Goal: Information Seeking & Learning: Learn about a topic

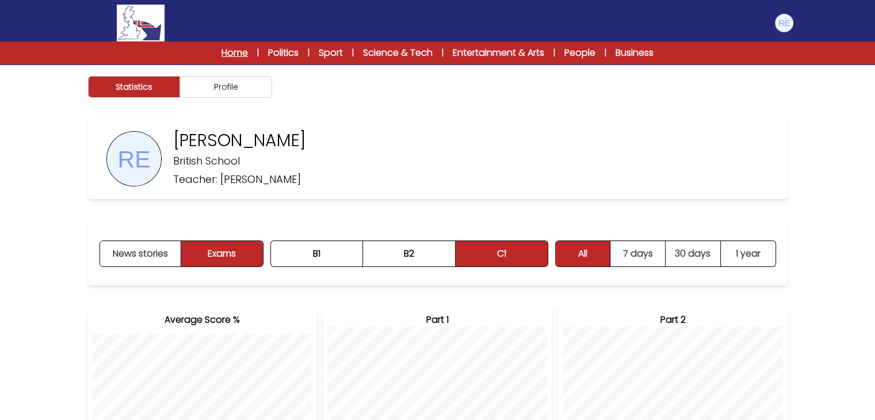
click at [230, 49] on link "Home" at bounding box center [234, 53] width 26 height 14
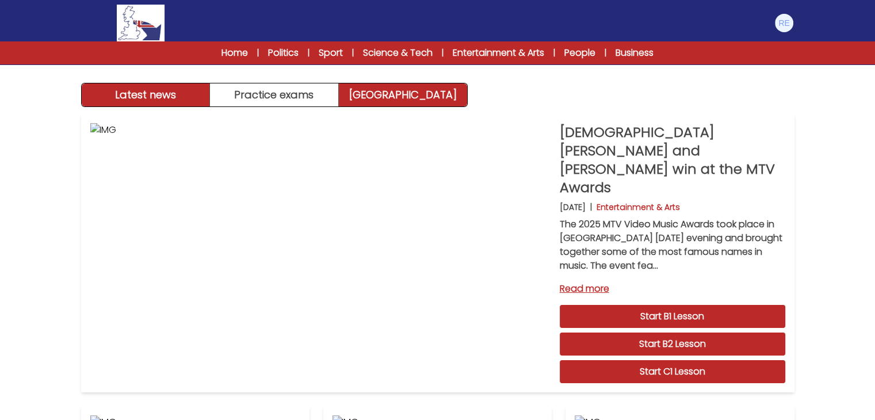
click at [378, 83] on link "[GEOGRAPHIC_DATA]" at bounding box center [403, 94] width 128 height 23
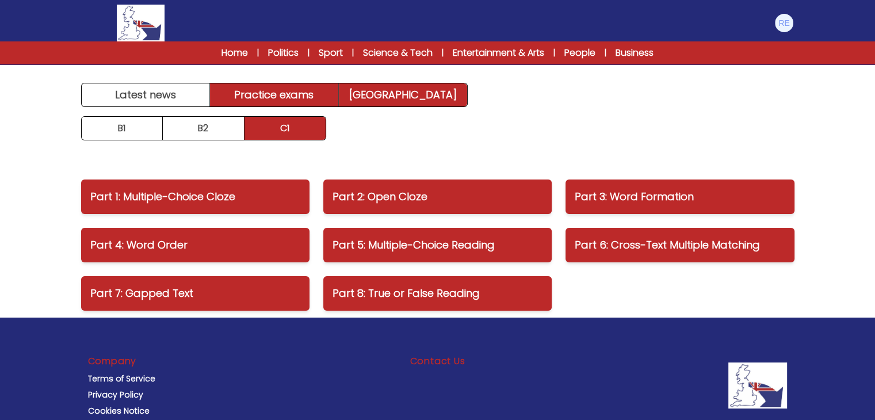
click at [292, 93] on link "Practice exams" at bounding box center [274, 94] width 129 height 23
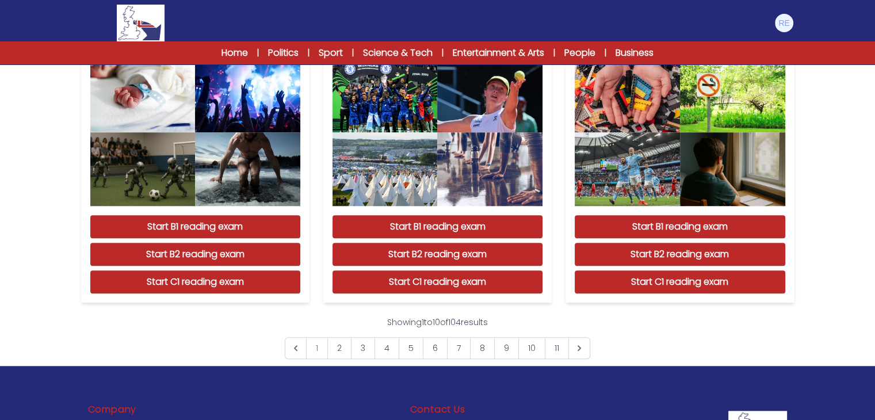
scroll to position [1064, 0]
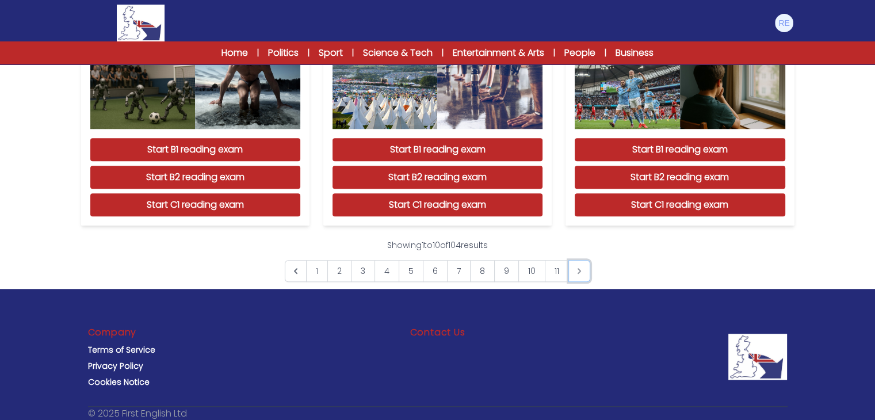
click at [573, 269] on icon "Next &raquo;" at bounding box center [579, 271] width 12 height 12
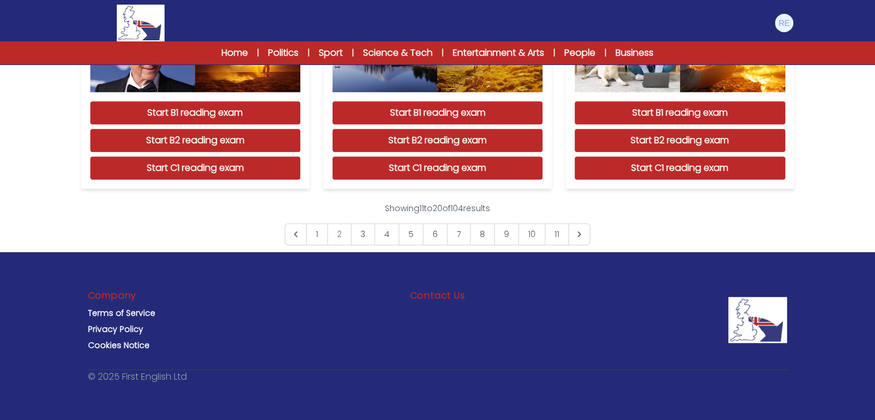
scroll to position [1100, 0]
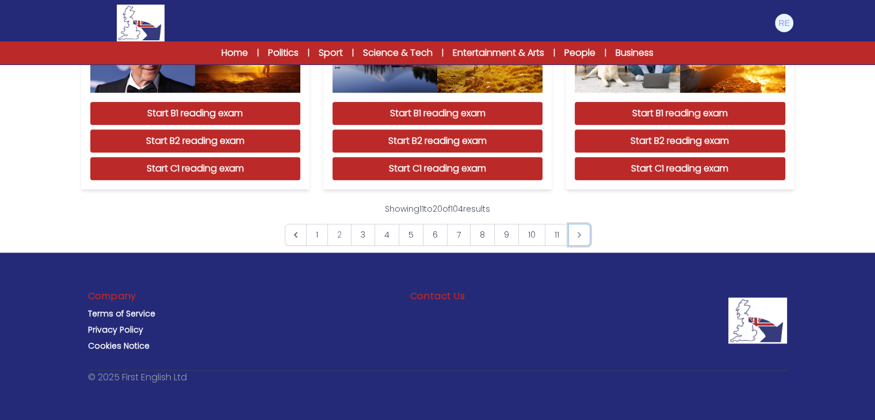
click at [580, 235] on icon "Next &raquo;" at bounding box center [579, 235] width 12 height 12
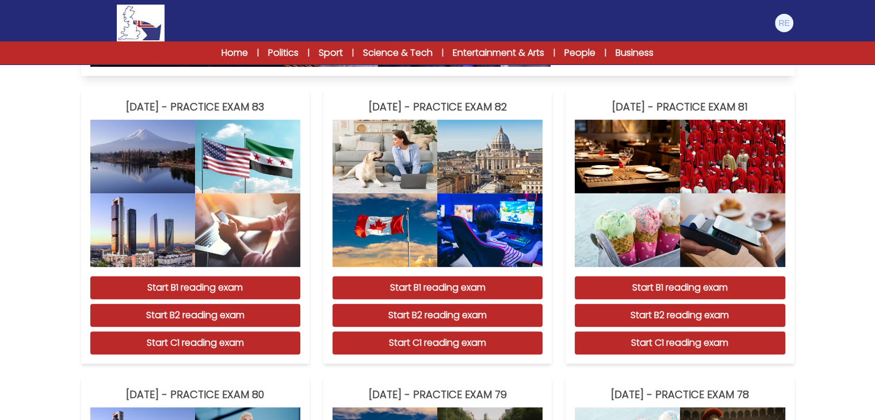
scroll to position [351, 0]
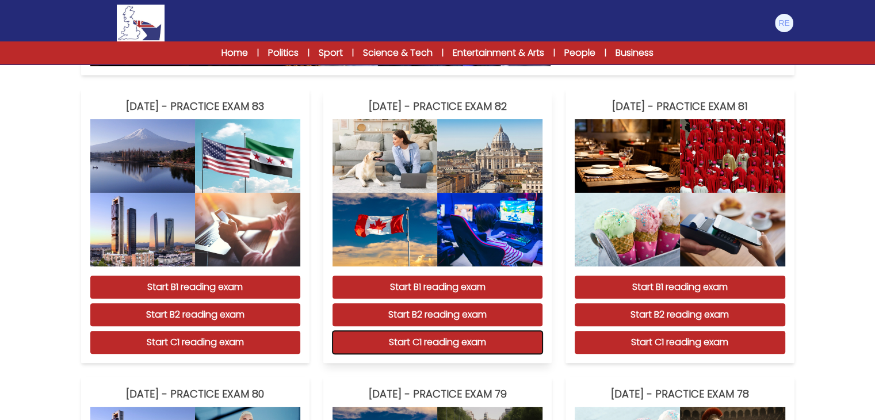
click at [461, 344] on button "Start C1 reading exam" at bounding box center [437, 342] width 210 height 23
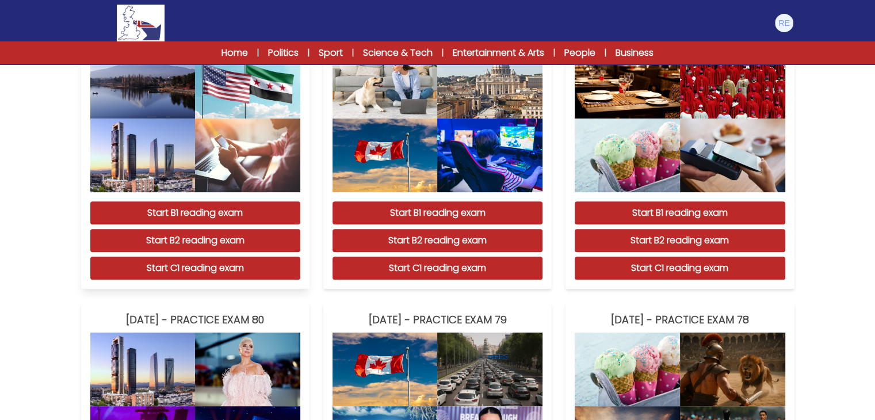
scroll to position [340, 0]
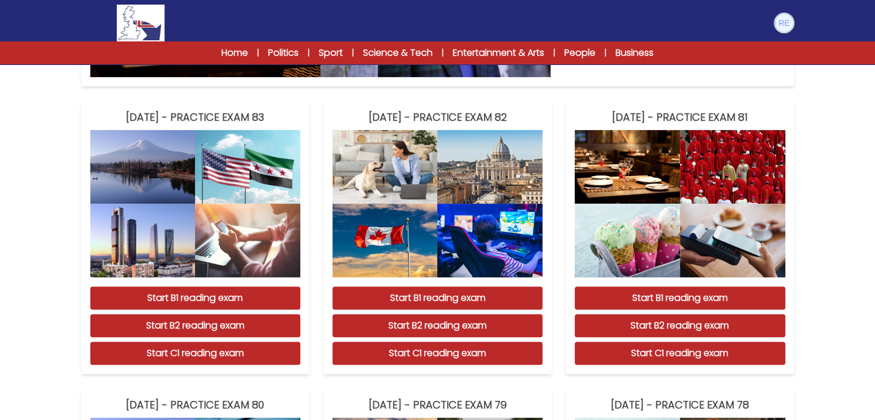
click at [778, 19] on img at bounding box center [784, 23] width 18 height 18
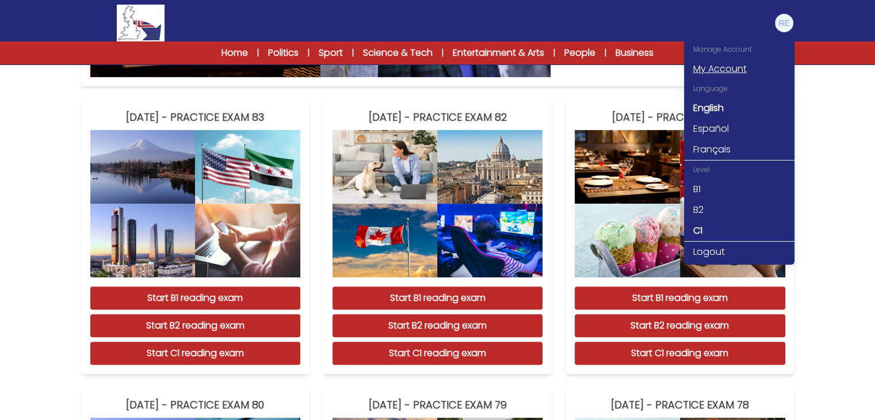
click at [720, 66] on link "My Account" at bounding box center [739, 69] width 110 height 21
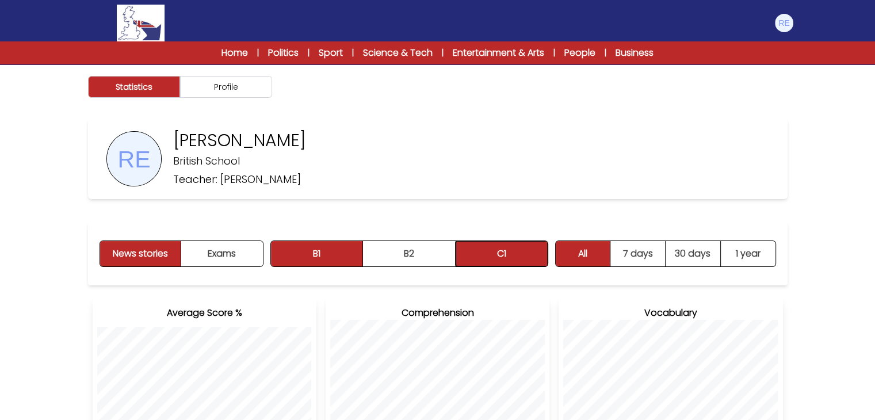
click at [531, 255] on button "C1" at bounding box center [501, 253] width 92 height 25
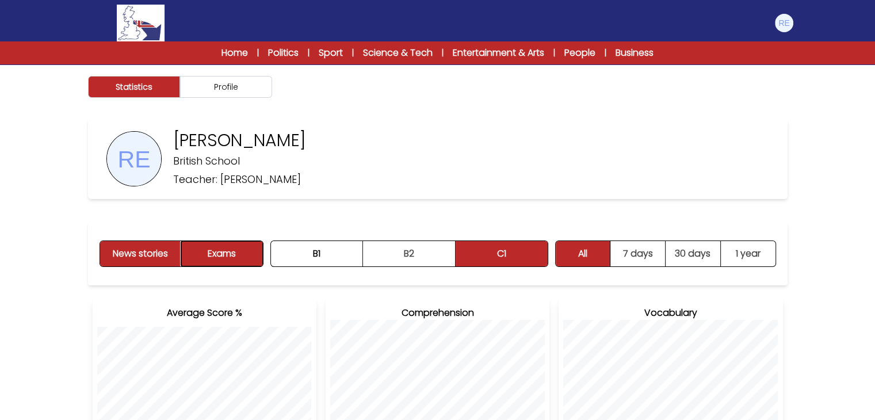
click at [242, 259] on button "Exams" at bounding box center [221, 253] width 81 height 25
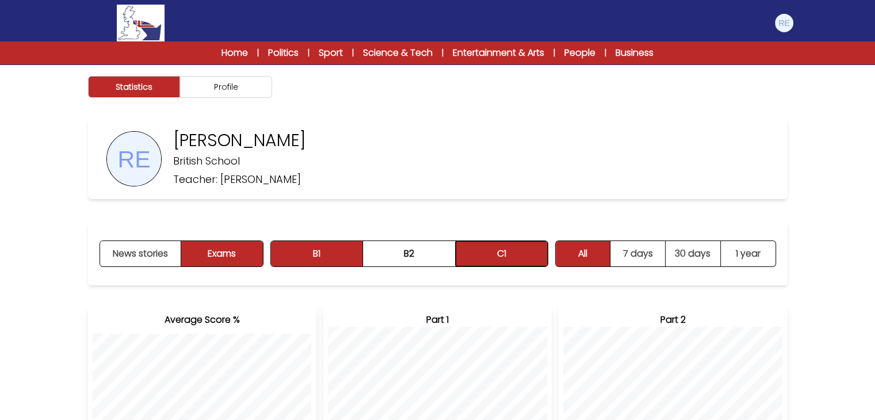
click at [482, 256] on button "C1" at bounding box center [501, 253] width 92 height 25
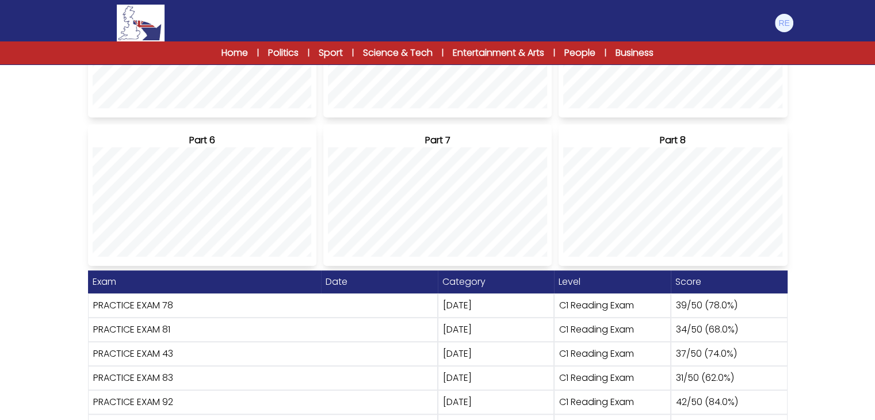
scroll to position [515, 0]
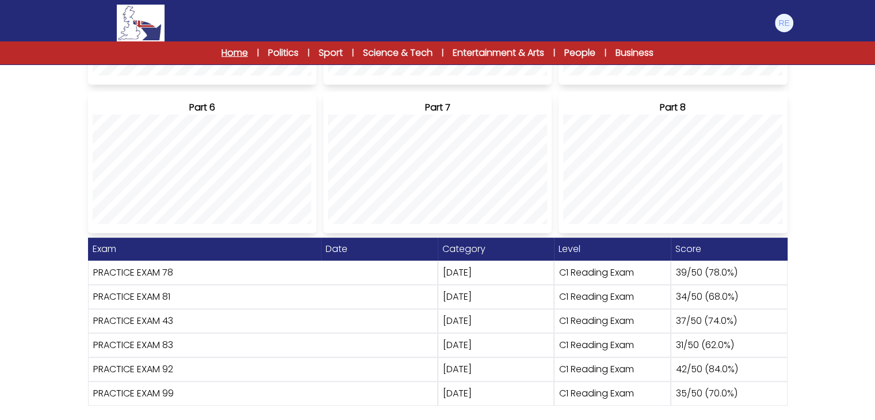
click at [239, 55] on link "Home" at bounding box center [234, 53] width 26 height 14
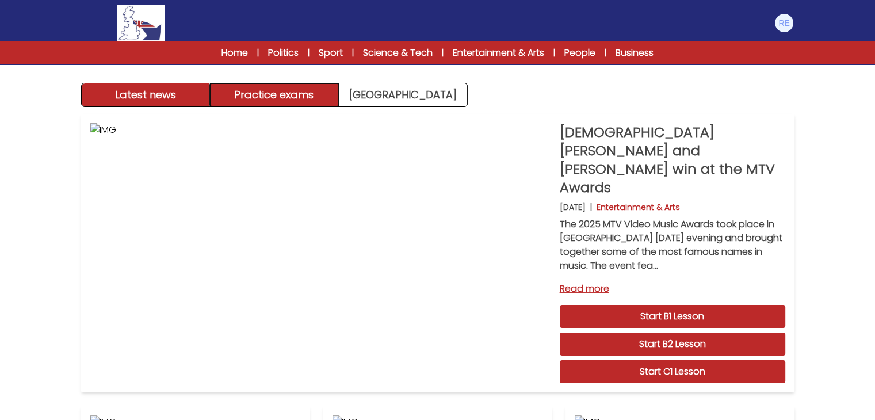
click at [304, 88] on button "Practice exams" at bounding box center [274, 94] width 129 height 23
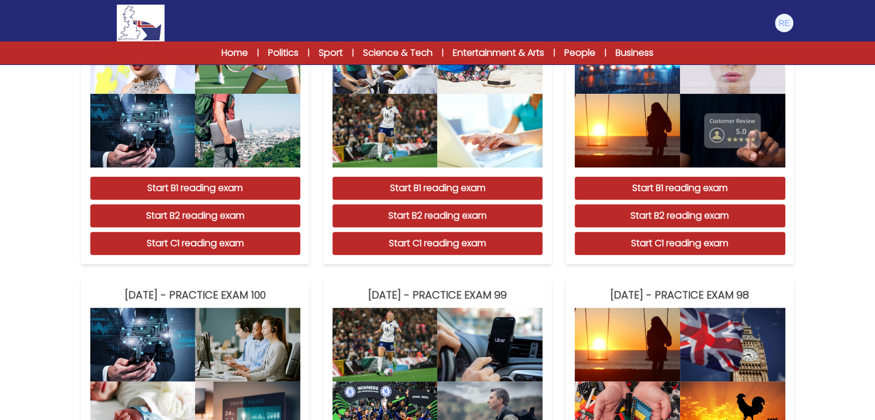
scroll to position [1101, 0]
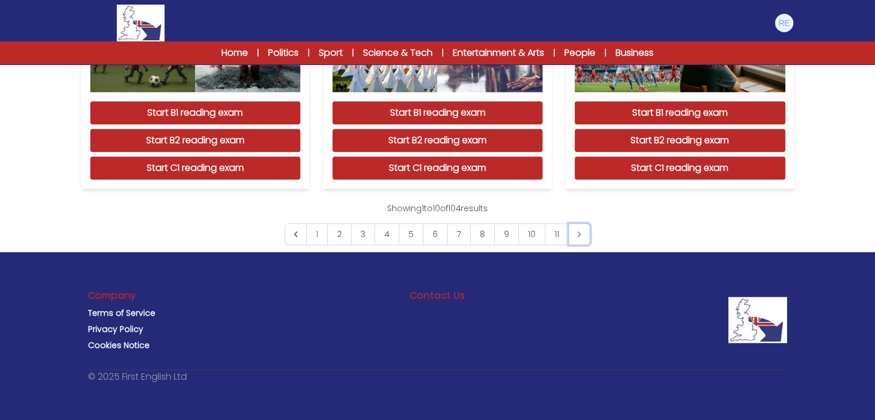
click at [579, 232] on icon "Next &raquo;" at bounding box center [579, 234] width 12 height 12
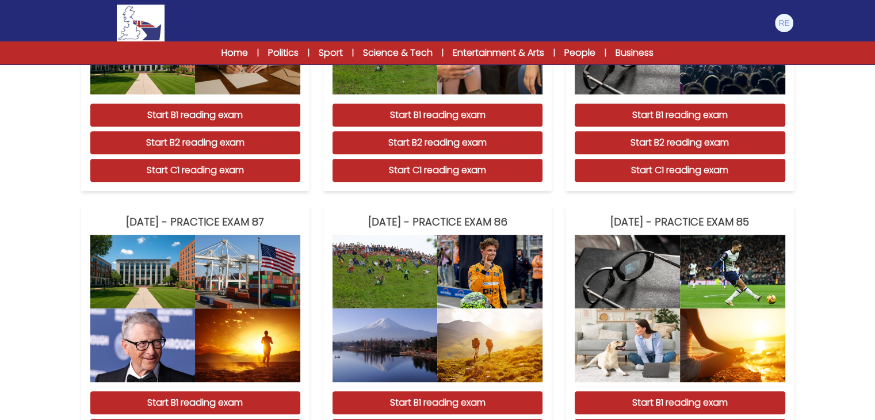
scroll to position [1101, 0]
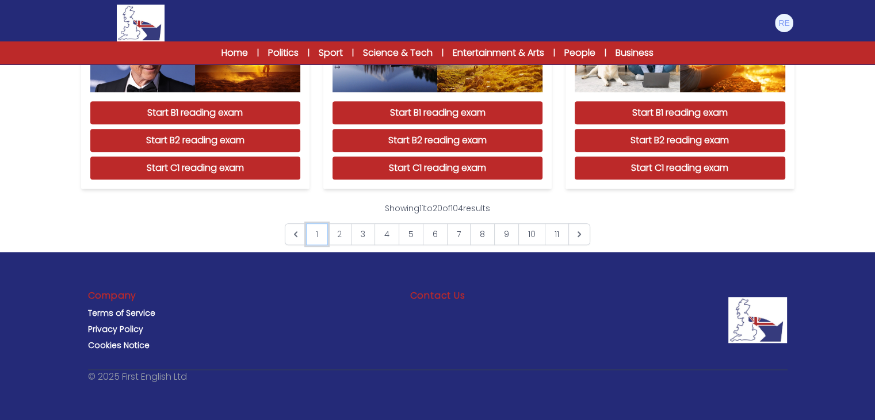
click at [316, 236] on link "1" at bounding box center [317, 234] width 22 height 22
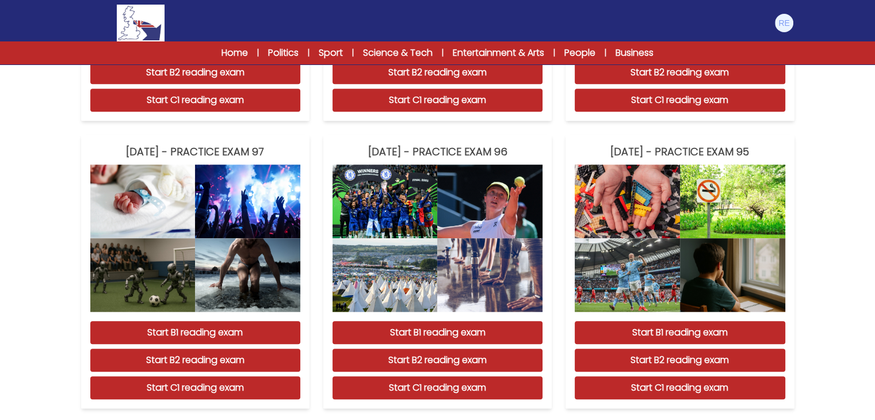
scroll to position [880, 0]
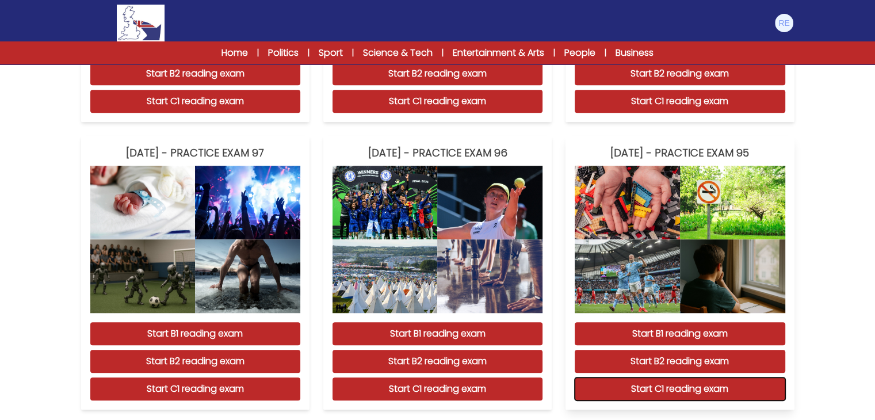
click at [621, 388] on button "Start C1 reading exam" at bounding box center [680, 388] width 210 height 23
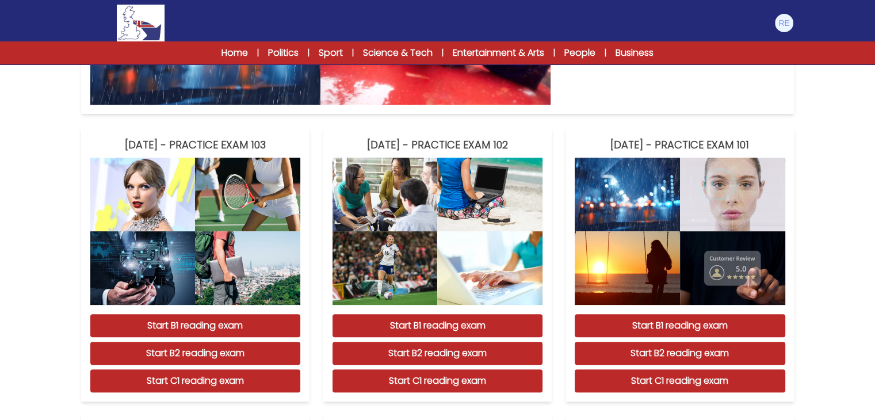
scroll to position [880, 0]
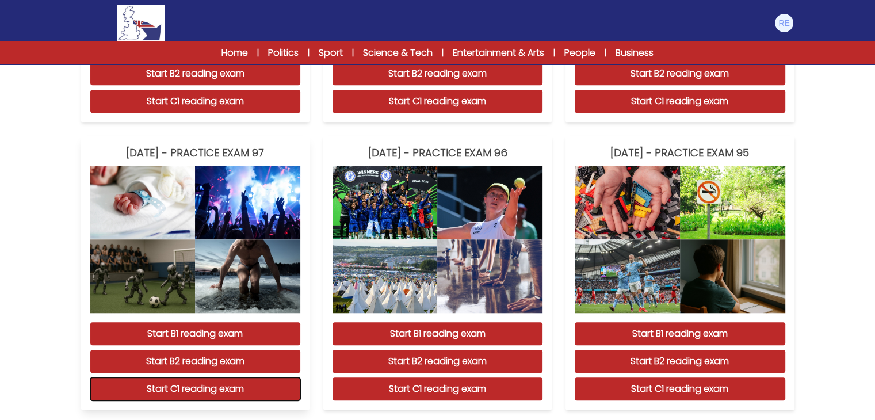
click at [217, 391] on button "Start C1 reading exam" at bounding box center [195, 388] width 210 height 23
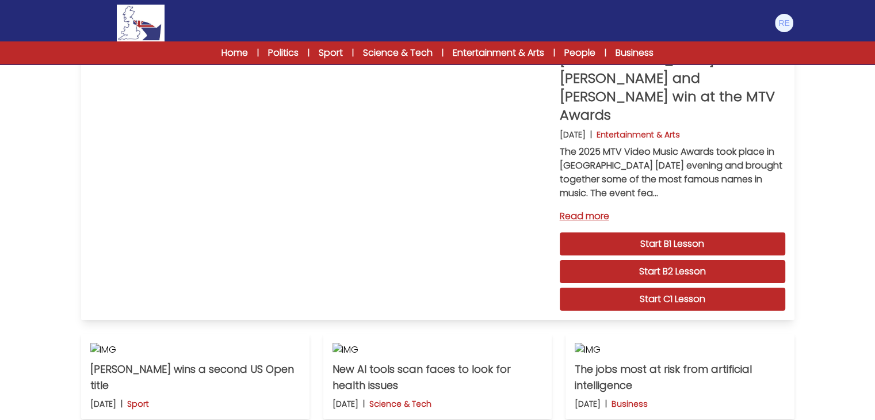
scroll to position [80, 0]
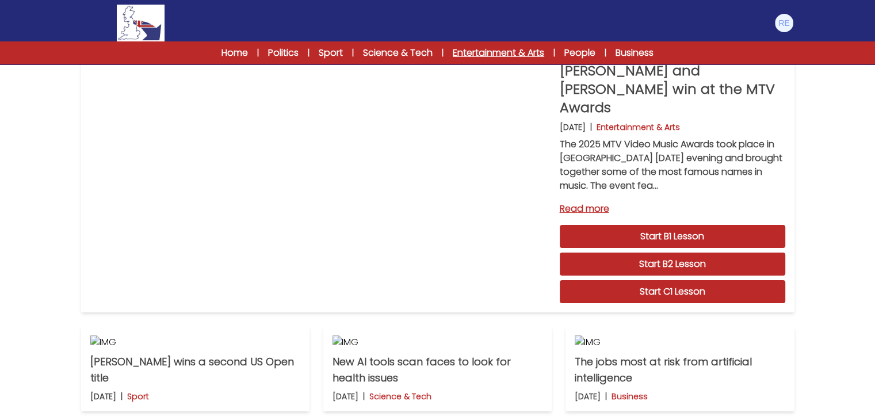
click at [507, 54] on link "Entertainment & Arts" at bounding box center [498, 53] width 91 height 14
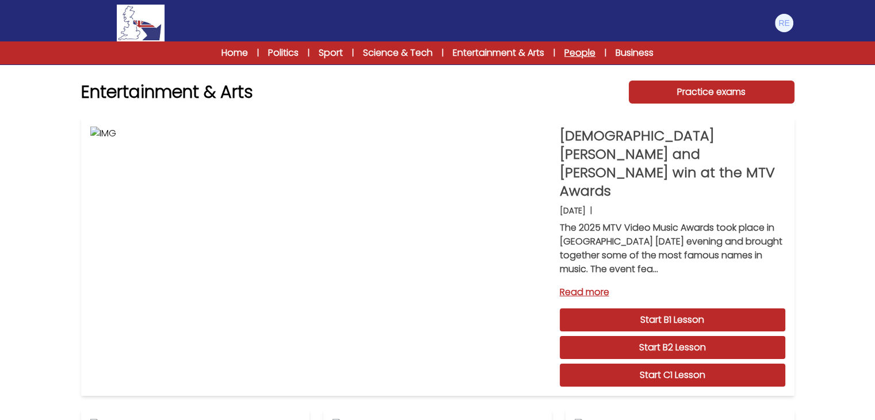
click at [582, 52] on link "People" at bounding box center [579, 53] width 31 height 14
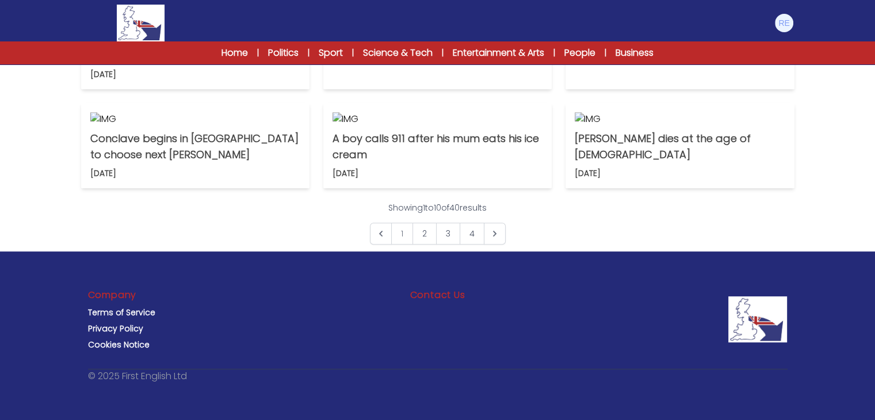
scroll to position [928, 0]
click at [424, 229] on link "2" at bounding box center [424, 234] width 24 height 22
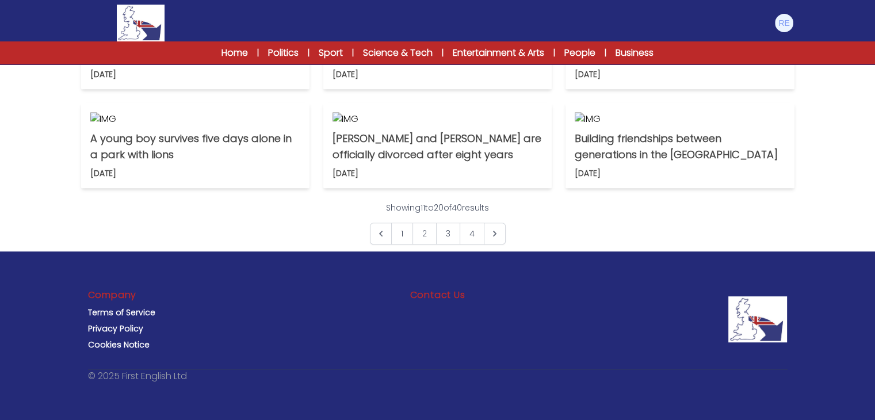
scroll to position [596, 0]
click at [727, 64] on p "[PERSON_NAME] returns to acting after a decade" at bounding box center [680, 48] width 210 height 32
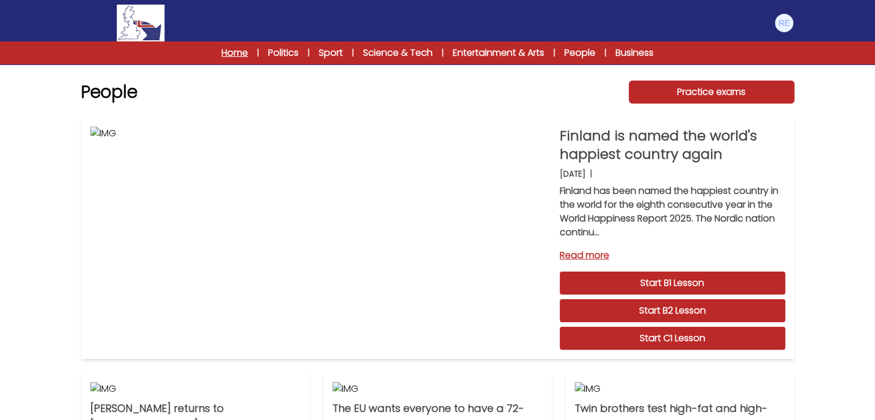
click at [235, 51] on link "Home" at bounding box center [234, 53] width 26 height 14
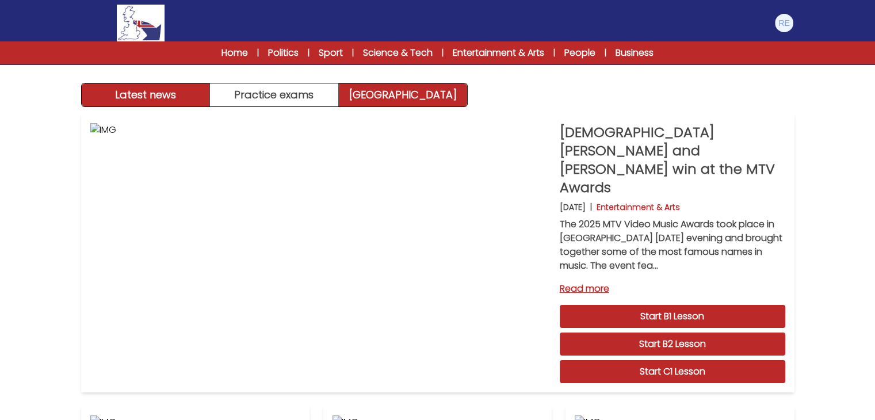
click at [435, 103] on link "[GEOGRAPHIC_DATA]" at bounding box center [403, 94] width 128 height 23
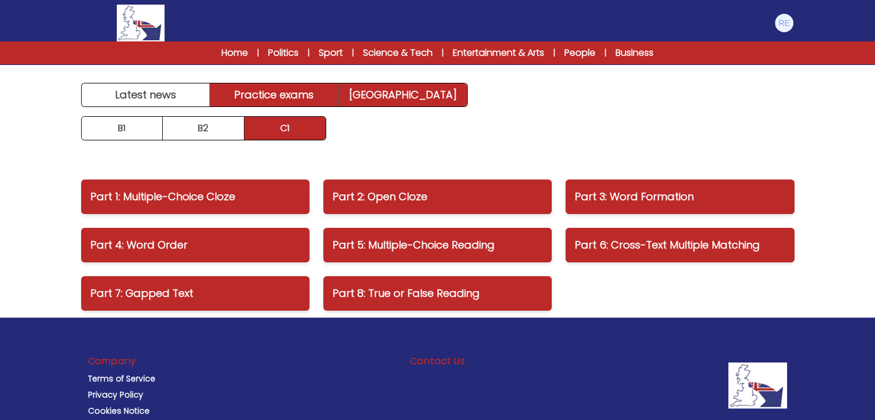
click at [316, 91] on link "Practice exams" at bounding box center [274, 94] width 129 height 23
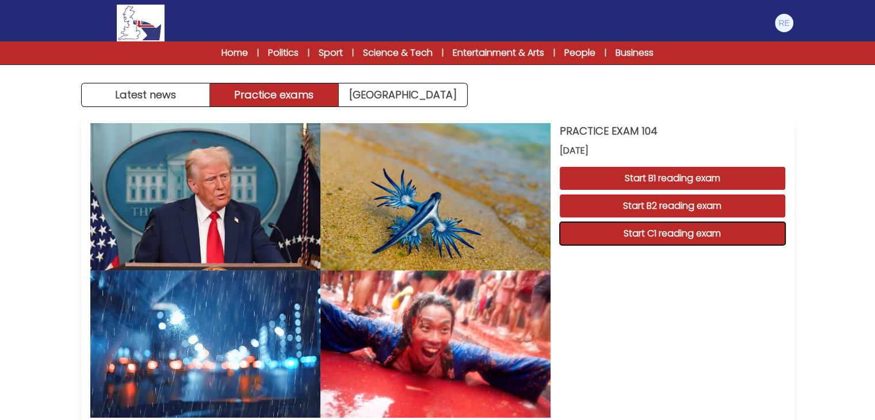
click at [608, 233] on button "Start C1 reading exam" at bounding box center [672, 233] width 225 height 23
